Goal: Task Accomplishment & Management: Use online tool/utility

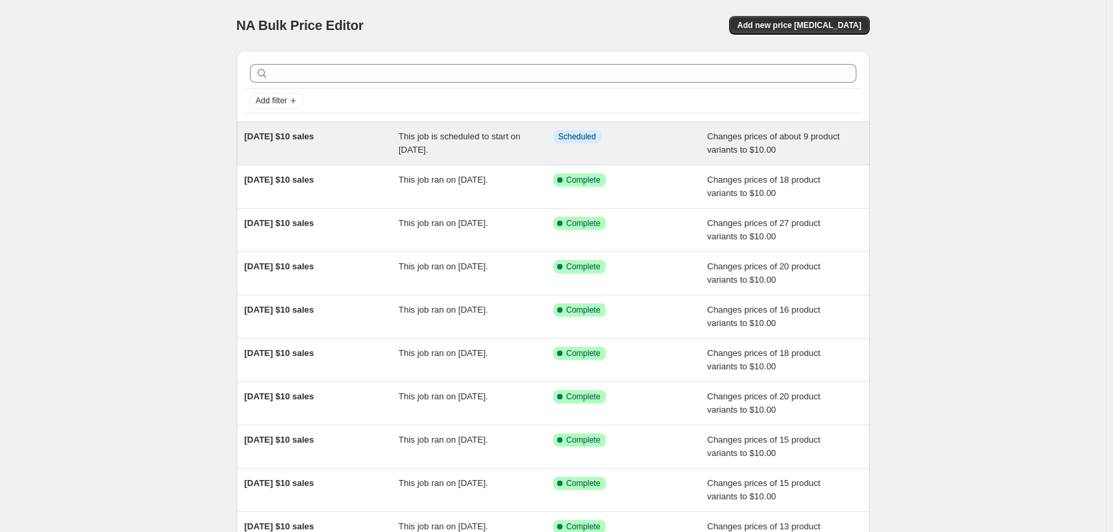
click at [383, 145] on div "[DATE] $10 sales" at bounding box center [322, 143] width 155 height 27
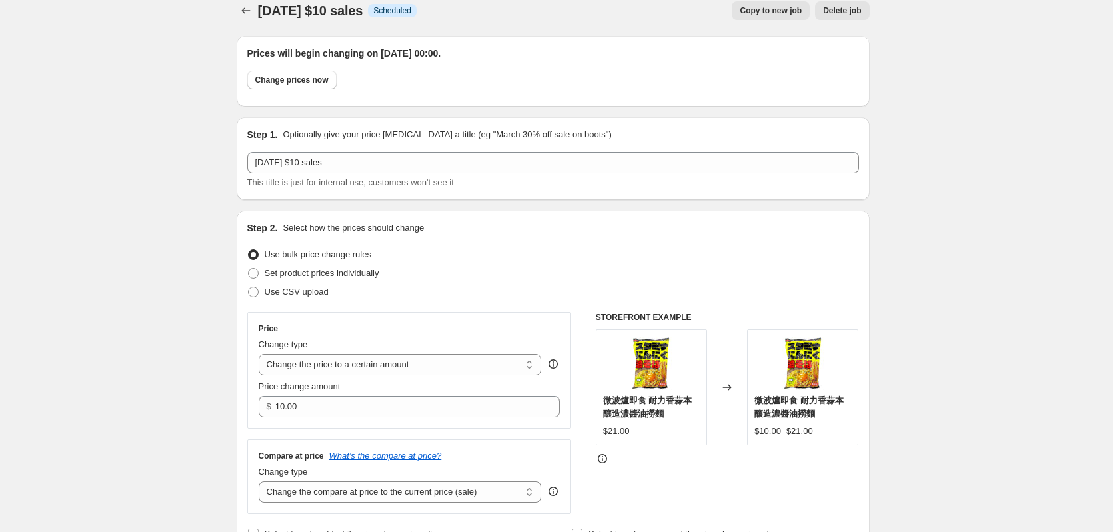
scroll to position [266, 0]
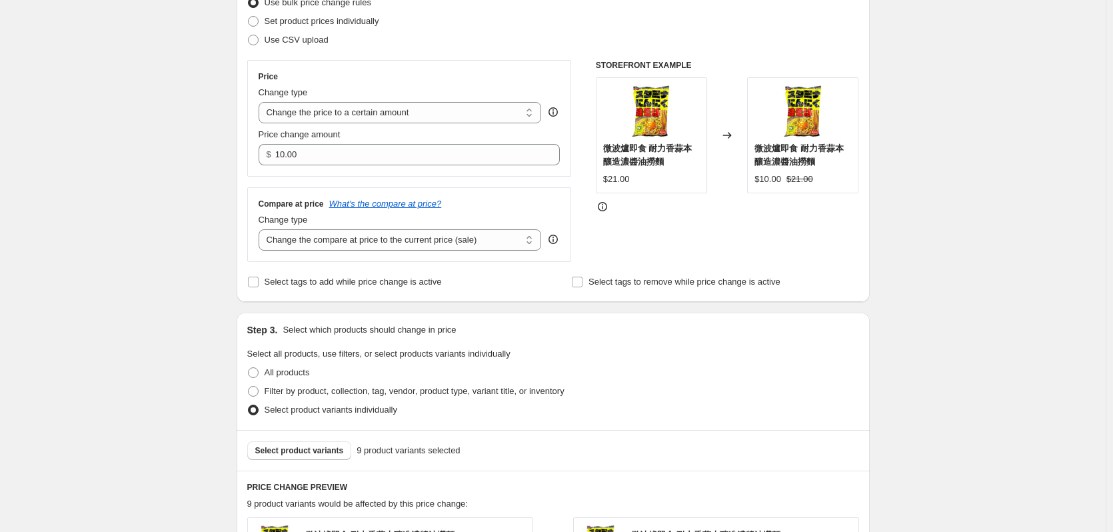
click at [183, 178] on div "[DATE] $10 sales. This page is ready [DATE] $10 sales Info Scheduled Copy to ne…" at bounding box center [552, 513] width 1105 height 1558
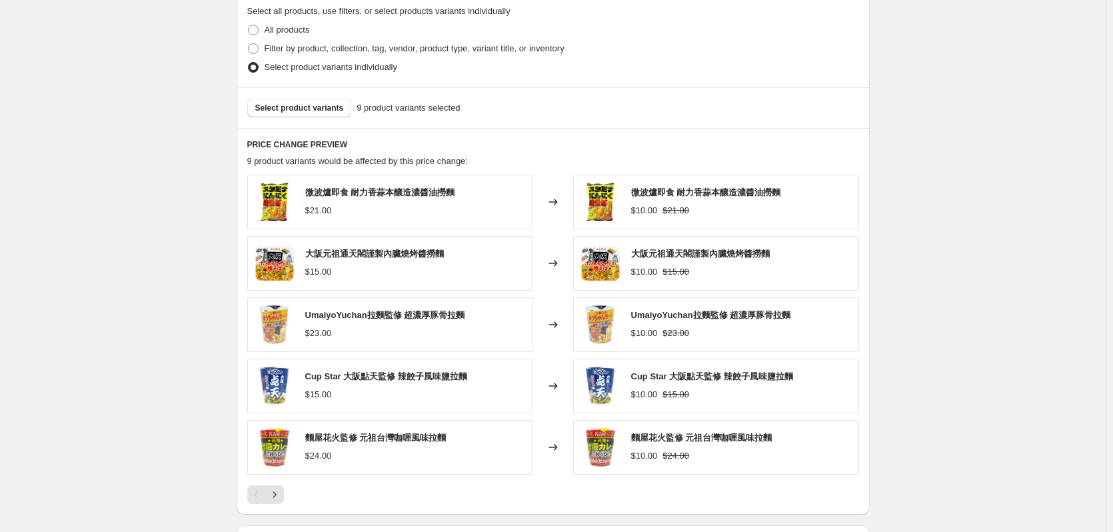
scroll to position [733, 0]
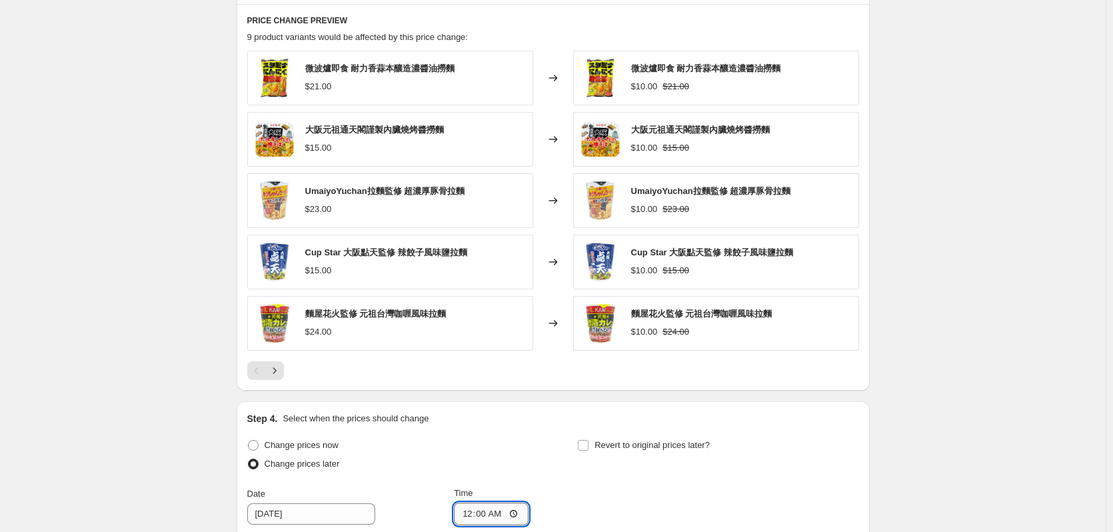
click at [502, 506] on input "00:00" at bounding box center [491, 513] width 75 height 23
click at [284, 373] on button "Next" at bounding box center [274, 370] width 19 height 19
